Goal: Find specific page/section: Find specific page/section

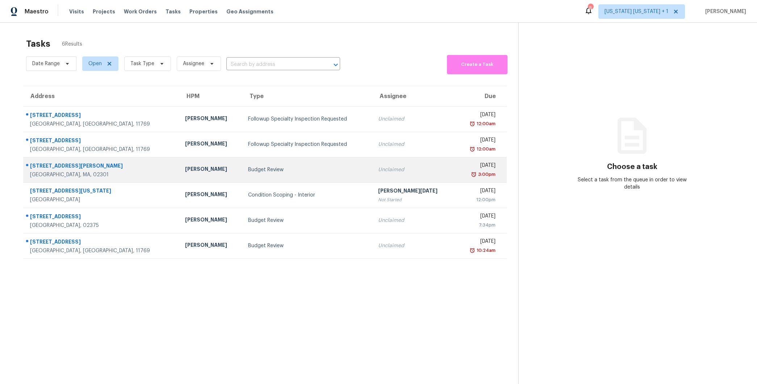
click at [322, 165] on td "Budget Review" at bounding box center [307, 169] width 130 height 25
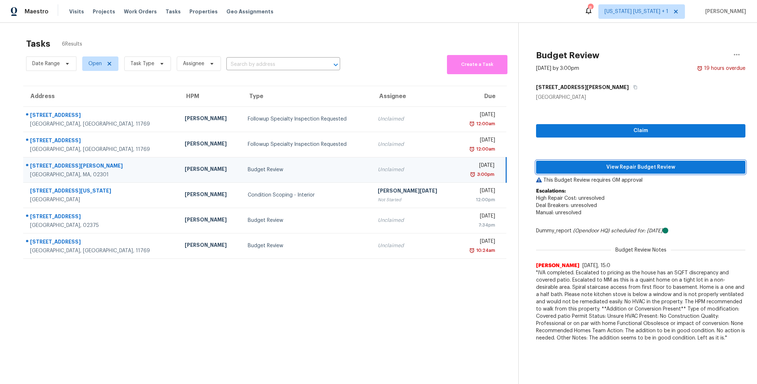
click at [601, 170] on span "View Repair Budget Review" at bounding box center [641, 167] width 198 height 9
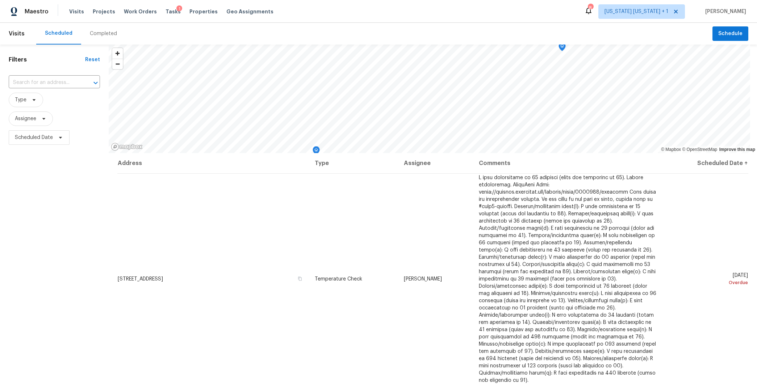
click at [92, 34] on div "Completed" at bounding box center [103, 33] width 27 height 7
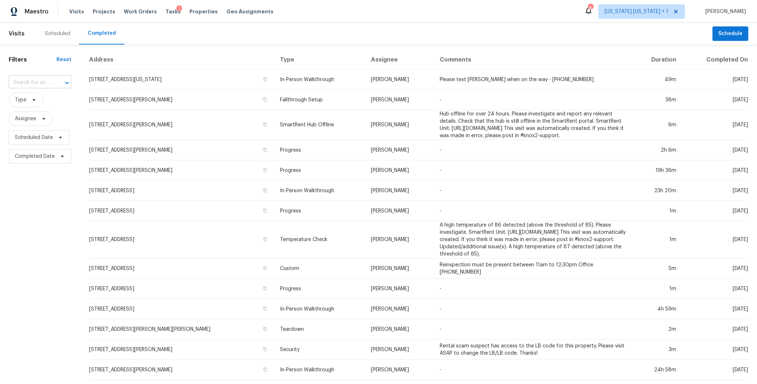
click at [41, 82] on input "text" at bounding box center [30, 82] width 42 height 11
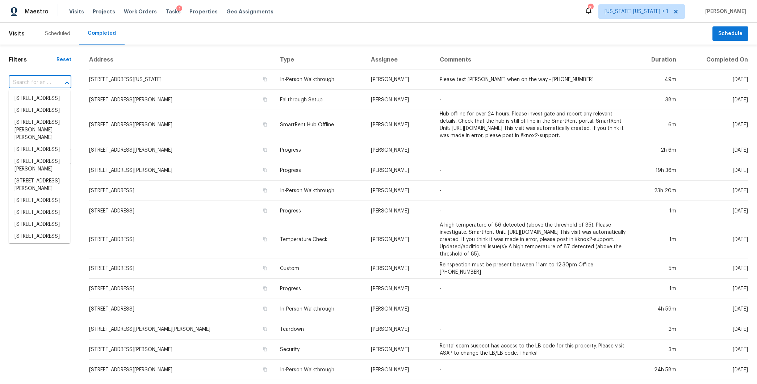
paste input "77 Porter St, Brockton, MA 02301"
type input "77 Porter St, Brockton, MA 02301"
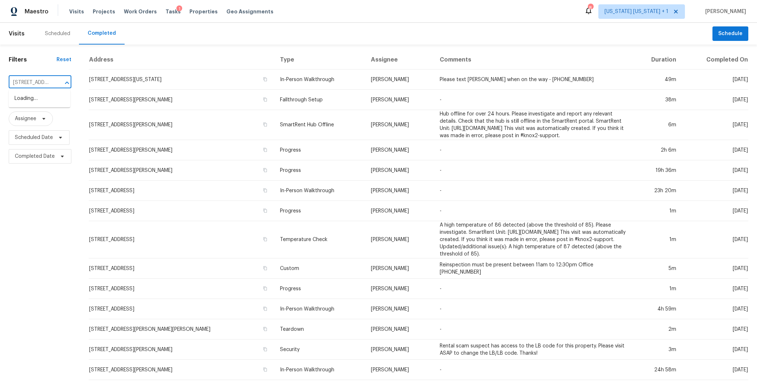
scroll to position [0, 41]
click at [33, 102] on li "77 Porter St, Brockton, MA 02301" at bounding box center [40, 103] width 62 height 20
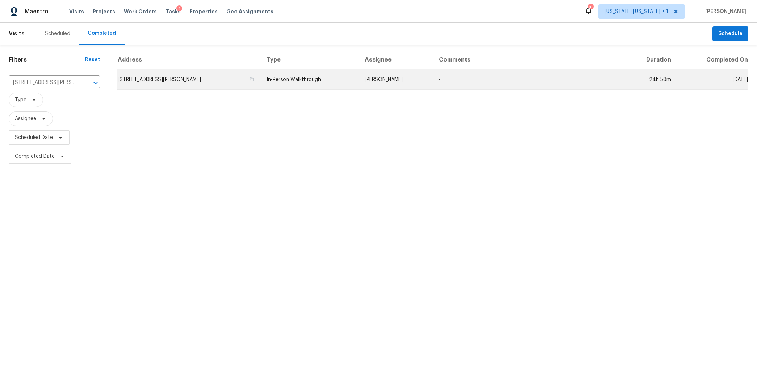
click at [182, 81] on td "77 Porter St, Brockton, MA 02301" at bounding box center [188, 80] width 143 height 20
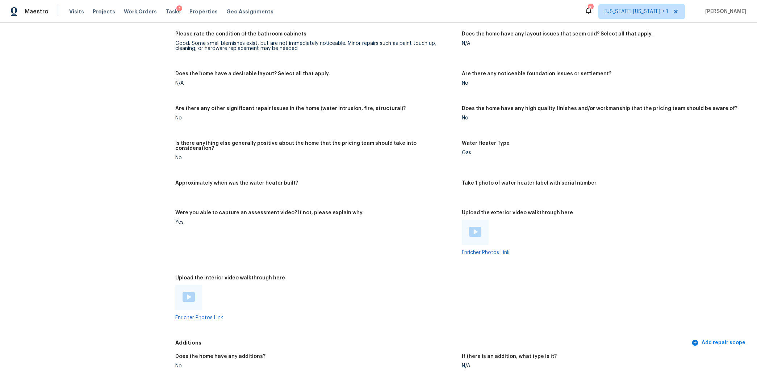
scroll to position [1319, 0]
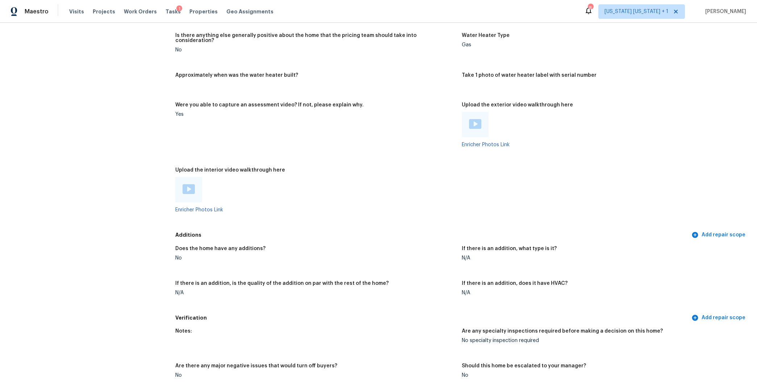
click at [188, 184] on img at bounding box center [188, 189] width 12 height 10
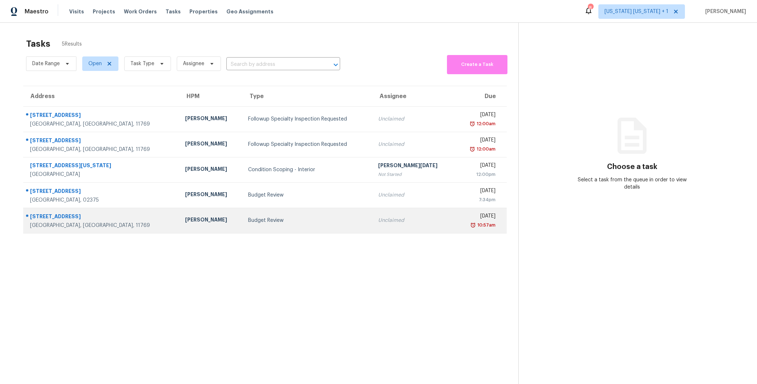
click at [323, 211] on td "Budget Review" at bounding box center [307, 220] width 130 height 25
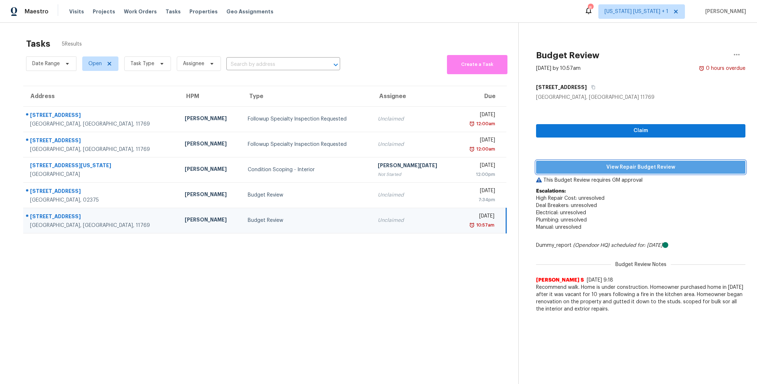
click at [649, 169] on span "View Repair Budget Review" at bounding box center [641, 167] width 198 height 9
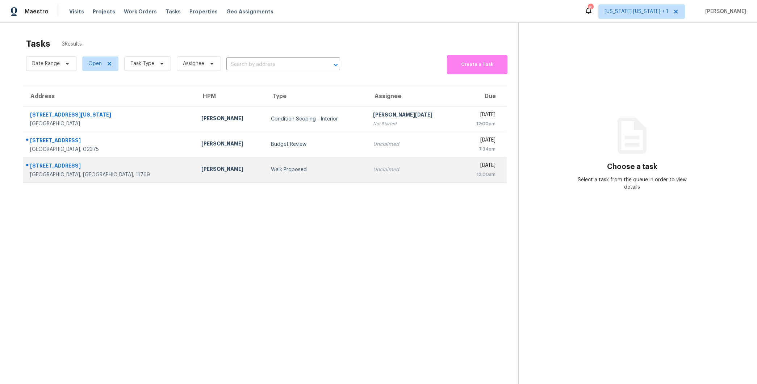
click at [297, 168] on div "Walk Proposed" at bounding box center [316, 169] width 90 height 7
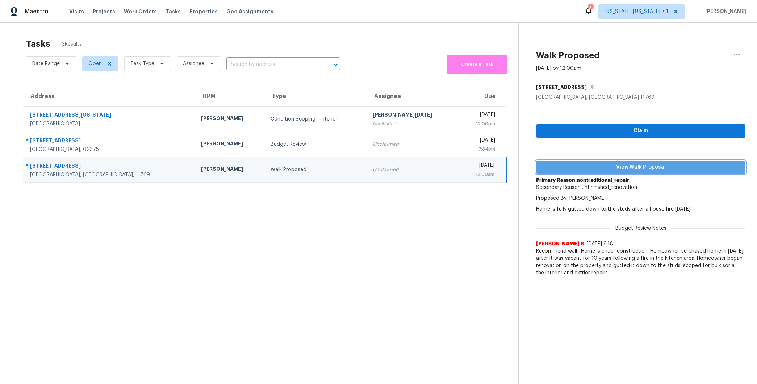
click at [650, 166] on span "View Walk Proposal" at bounding box center [641, 167] width 198 height 9
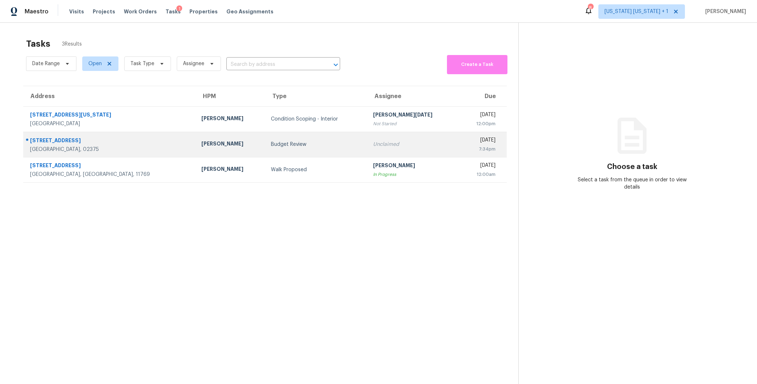
click at [271, 141] on div "Budget Review" at bounding box center [316, 144] width 90 height 7
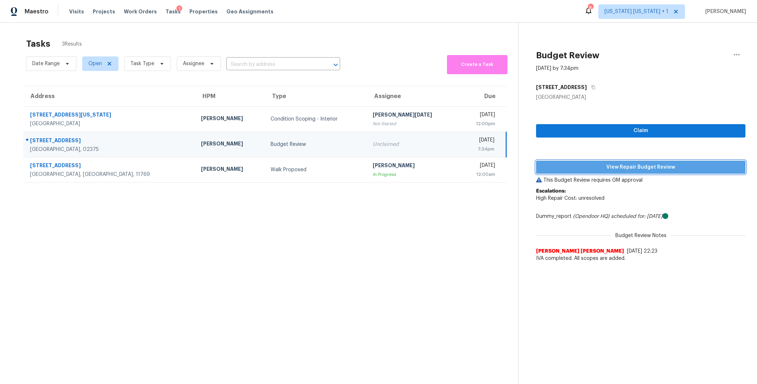
click at [626, 167] on span "View Repair Budget Review" at bounding box center [641, 167] width 198 height 9
